Goal: Task Accomplishment & Management: Use online tool/utility

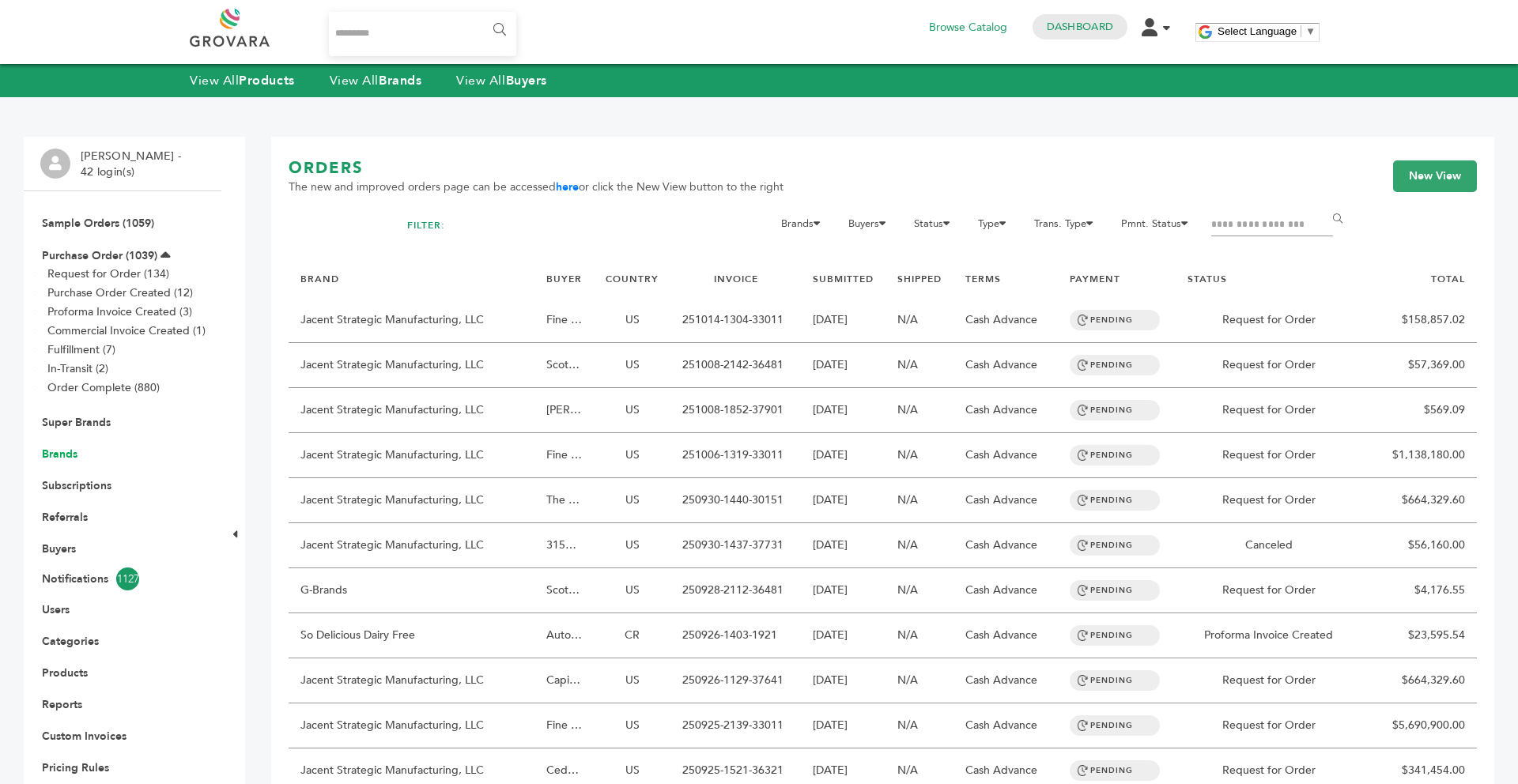
click at [71, 449] on link "Brands" at bounding box center [59, 454] width 36 height 15
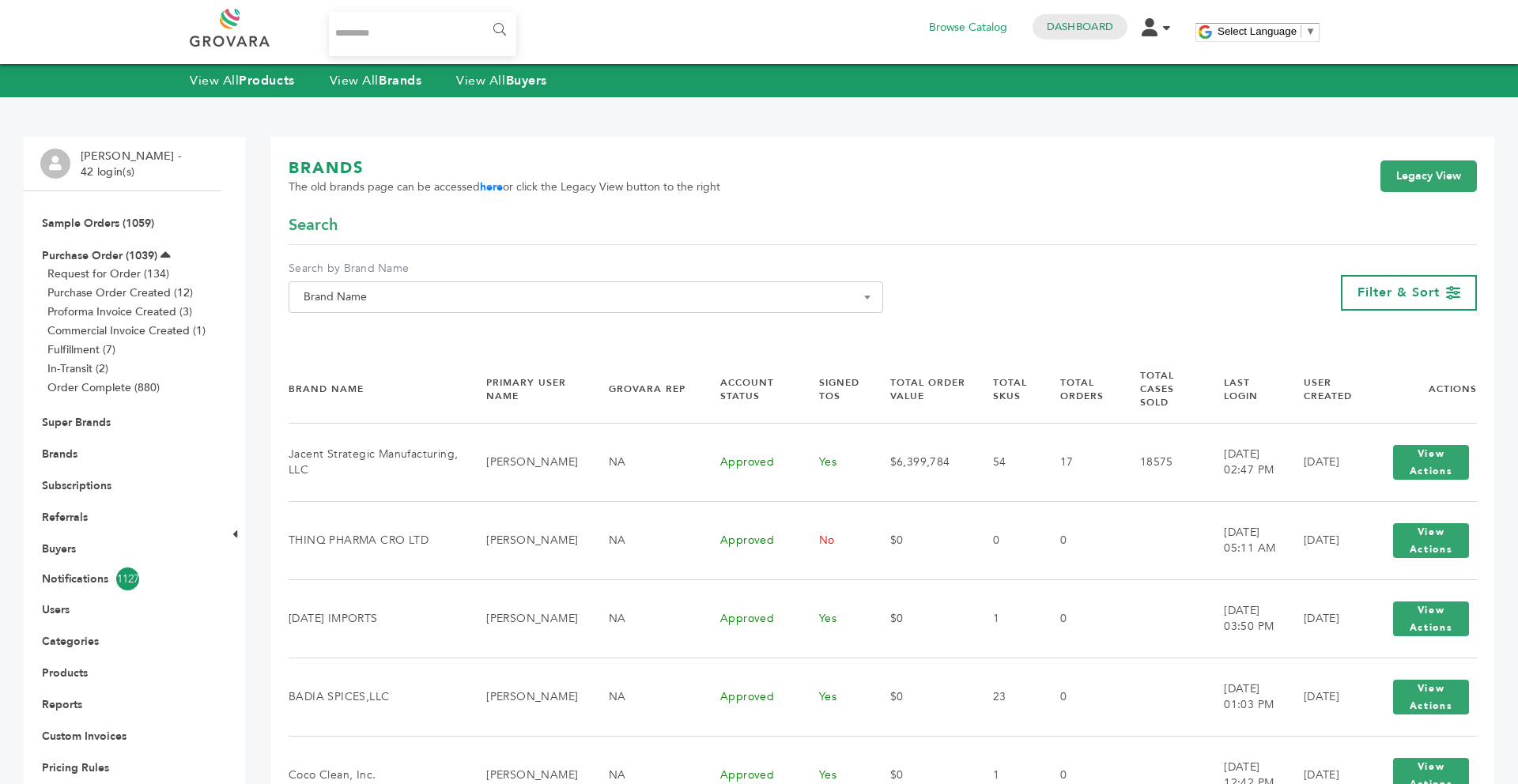
click at [375, 296] on span "Brand Name" at bounding box center [585, 297] width 577 height 22
click at [369, 330] on input "Search" at bounding box center [585, 326] width 586 height 20
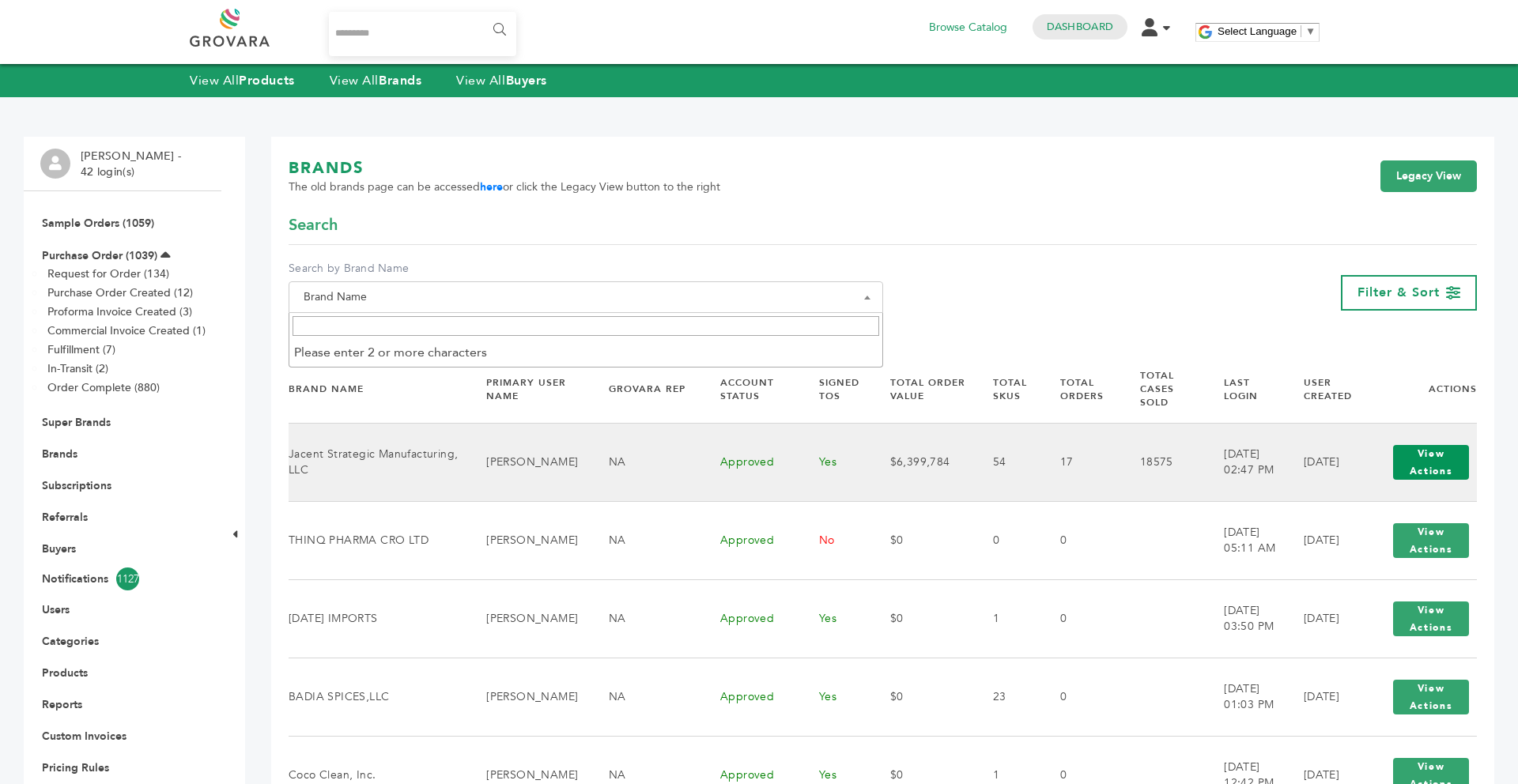
click at [1439, 445] on button "View Actions" at bounding box center [1430, 462] width 76 height 35
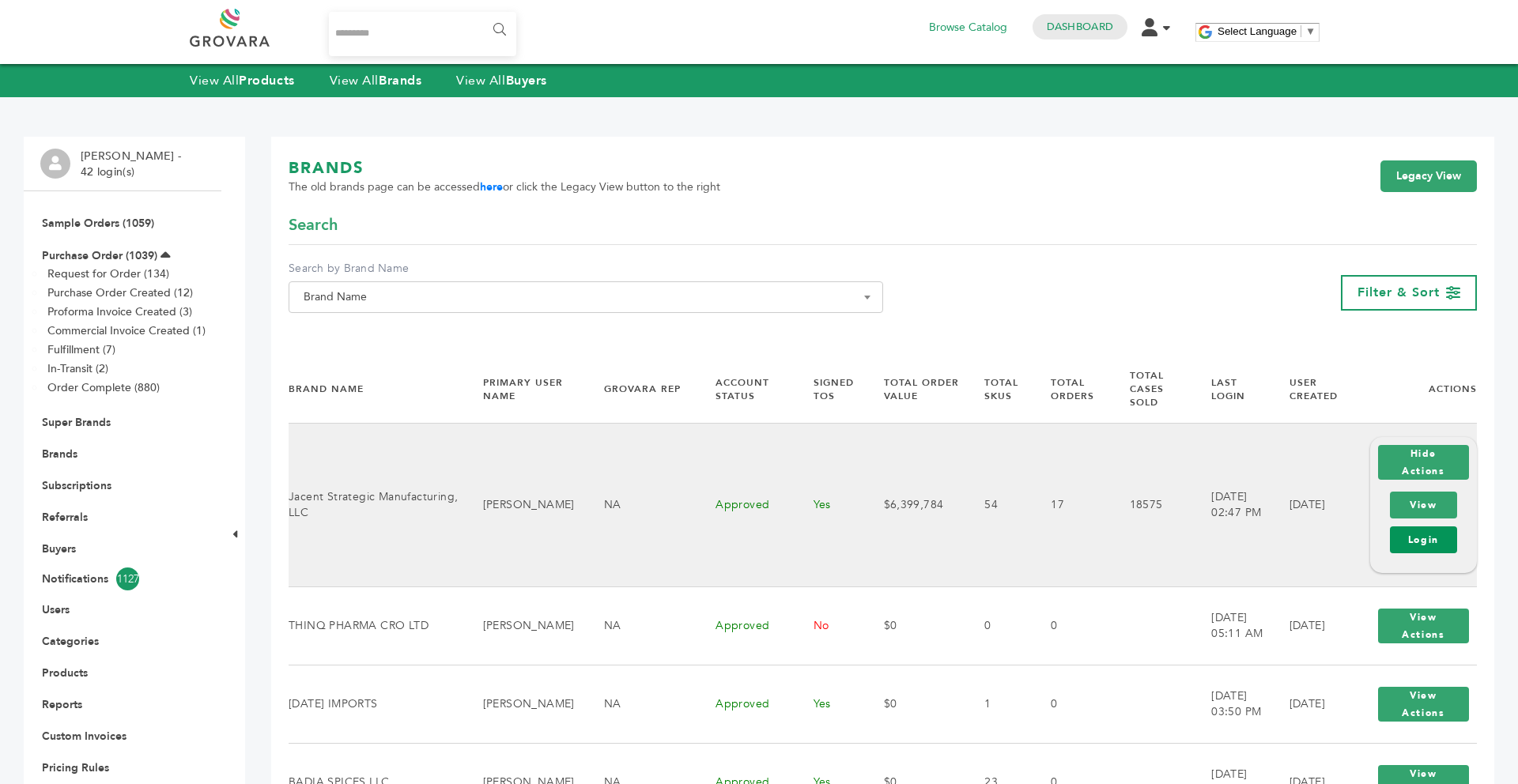
click at [1433, 526] on link "Login" at bounding box center [1423, 539] width 67 height 26
